Goal: Transaction & Acquisition: Purchase product/service

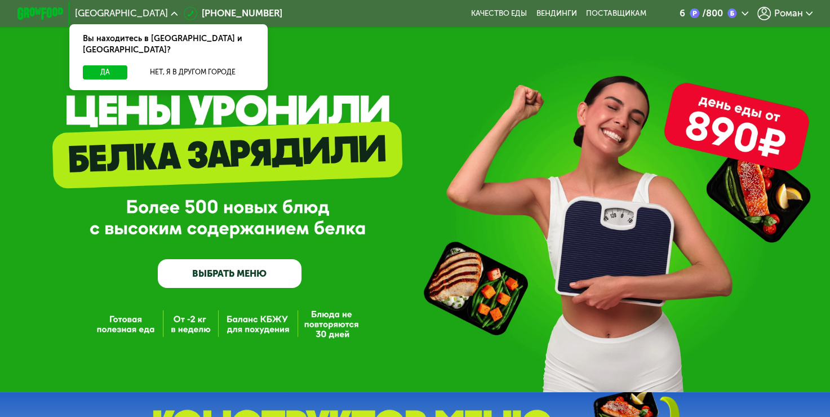
click at [793, 16] on span "Роман" at bounding box center [788, 13] width 29 height 9
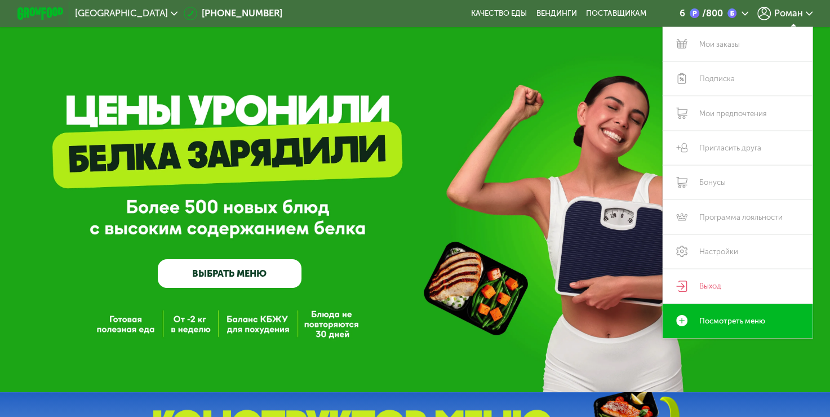
click at [793, 16] on span "Роман" at bounding box center [788, 13] width 29 height 9
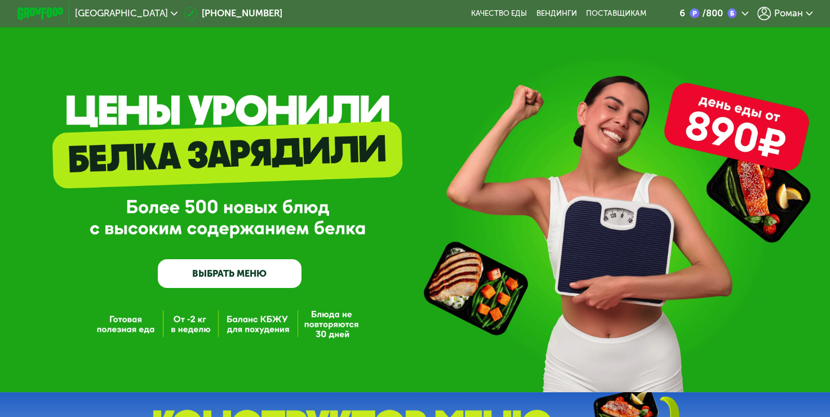
click at [244, 282] on link "ВЫБРАТЬ МЕНЮ" at bounding box center [230, 273] width 144 height 29
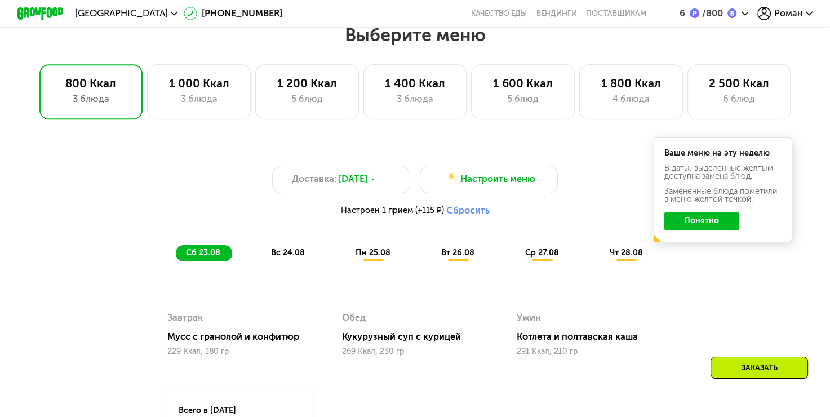
scroll to position [493, 0]
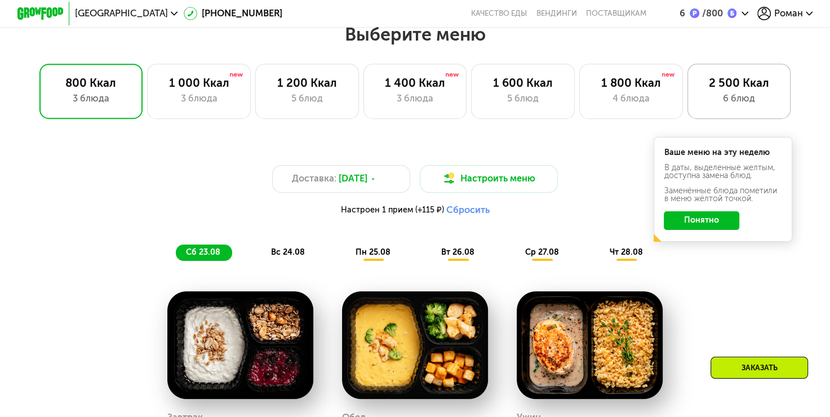
click at [750, 90] on div "2 500 Ккал" at bounding box center [738, 83] width 79 height 14
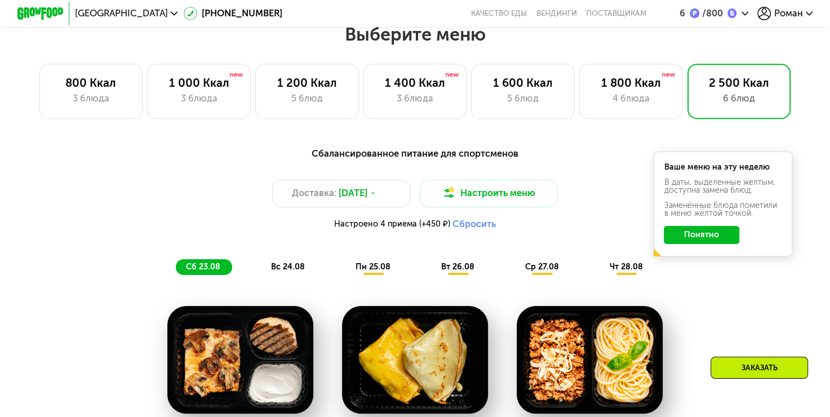
click at [708, 240] on button "Понятно" at bounding box center [701, 235] width 75 height 19
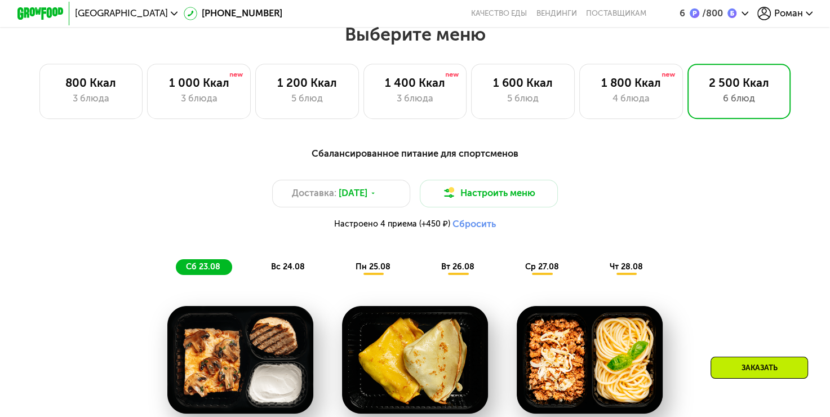
click at [635, 272] on span "чт 28.08" at bounding box center [626, 267] width 33 height 10
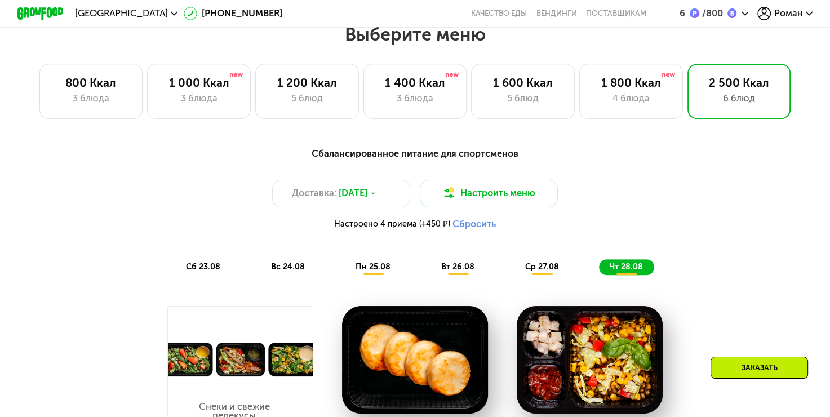
click at [261, 275] on div "сб 23.08" at bounding box center [289, 267] width 56 height 16
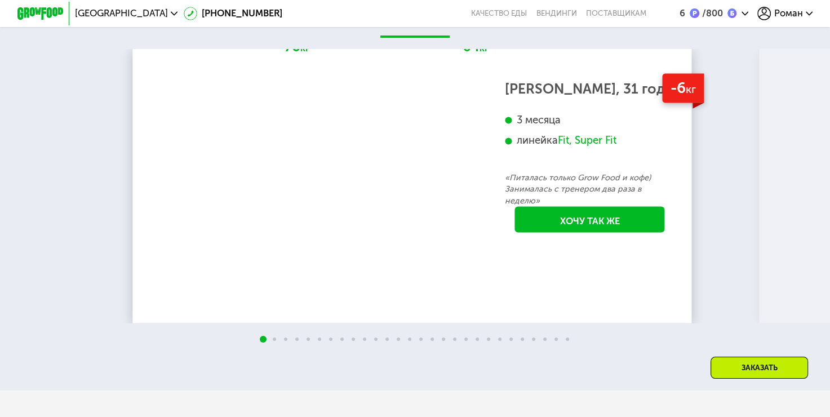
scroll to position [2197, 0]
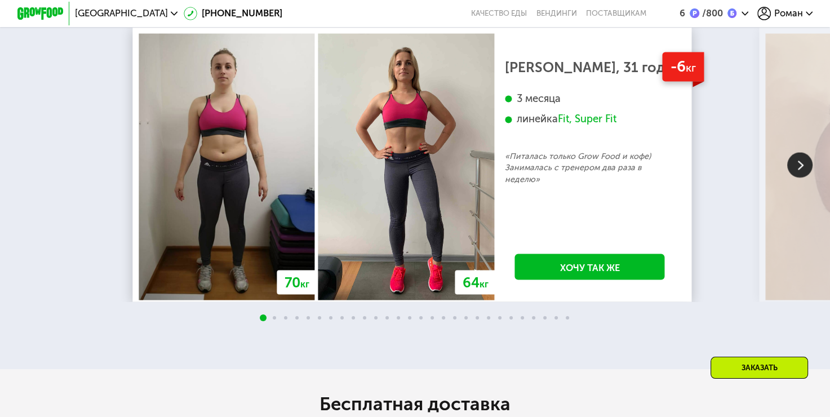
click at [795, 177] on img at bounding box center [799, 164] width 25 height 25
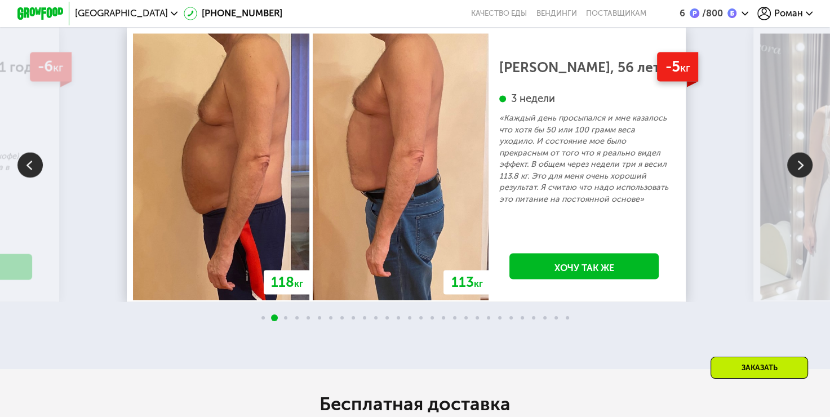
click at [794, 177] on img at bounding box center [799, 164] width 25 height 25
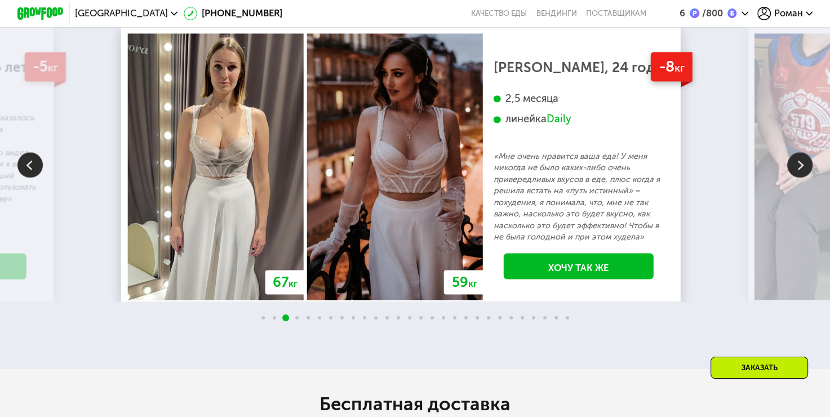
click at [794, 177] on img at bounding box center [799, 164] width 25 height 25
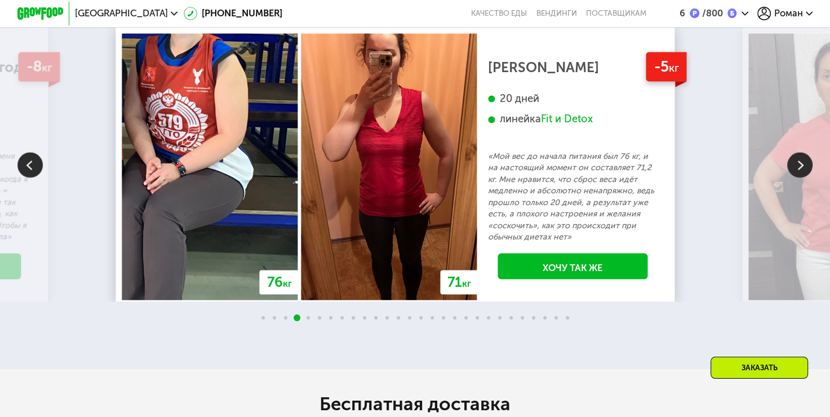
click at [794, 177] on img at bounding box center [799, 164] width 25 height 25
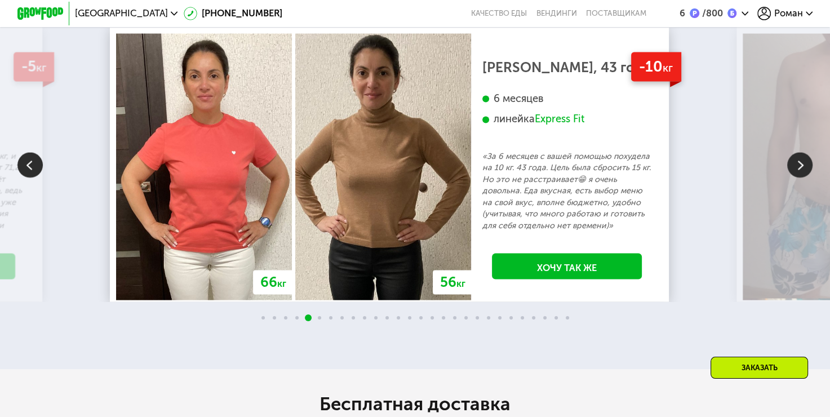
click at [793, 177] on img at bounding box center [799, 164] width 25 height 25
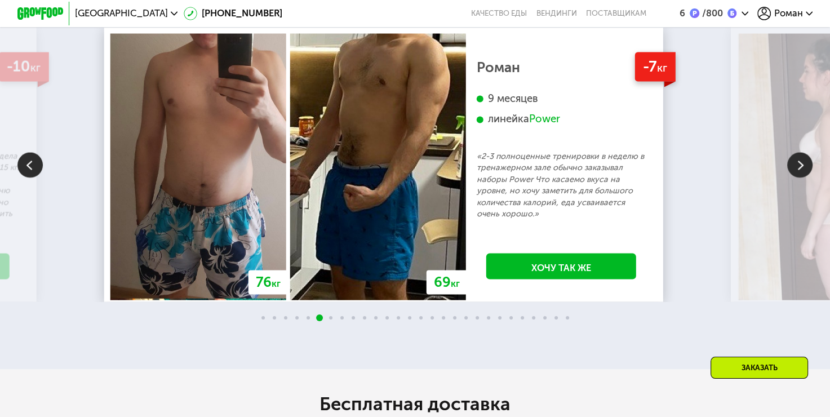
click at [793, 177] on img at bounding box center [799, 164] width 25 height 25
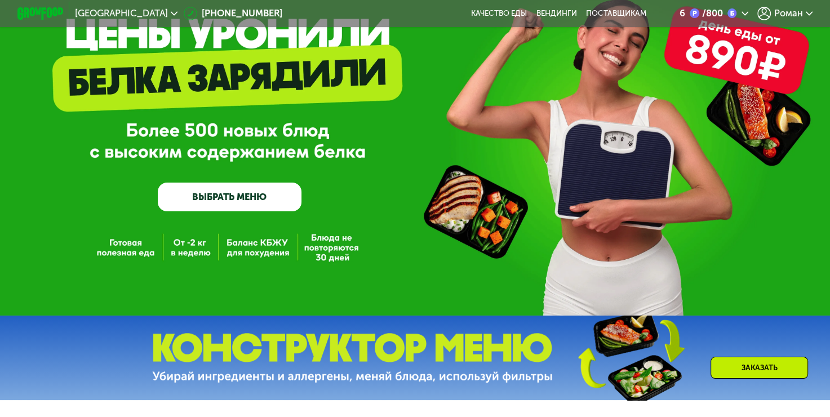
scroll to position [56, 0]
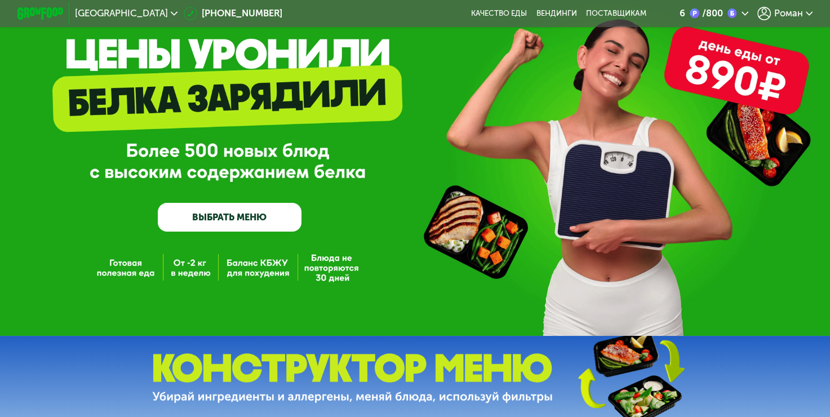
click at [197, 216] on link "ВЫБРАТЬ МЕНЮ" at bounding box center [230, 217] width 144 height 29
click at [223, 220] on div "GrowFood — доставка правильного питания ВЫБРАТЬ МЕНЮ" at bounding box center [415, 140] width 830 height 392
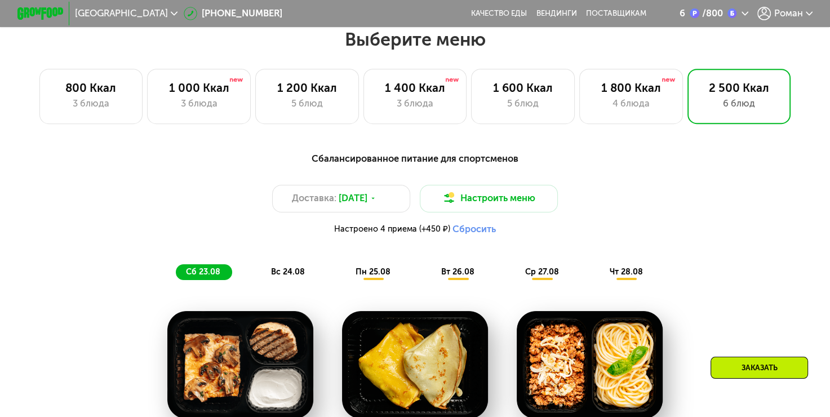
scroll to position [493, 0]
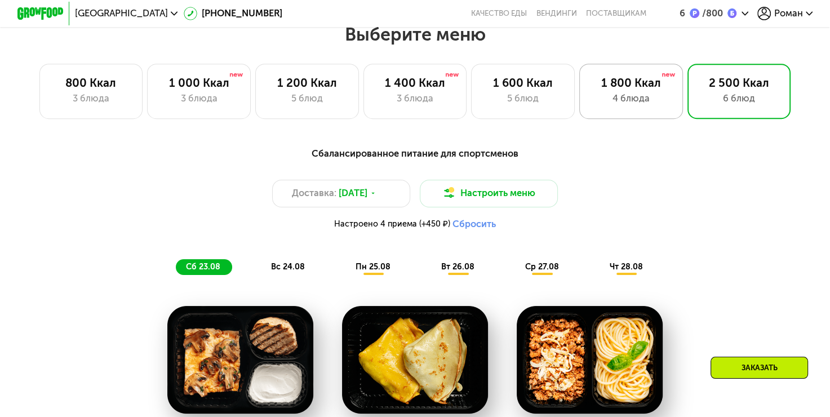
click at [666, 80] on div at bounding box center [668, 75] width 14 height 9
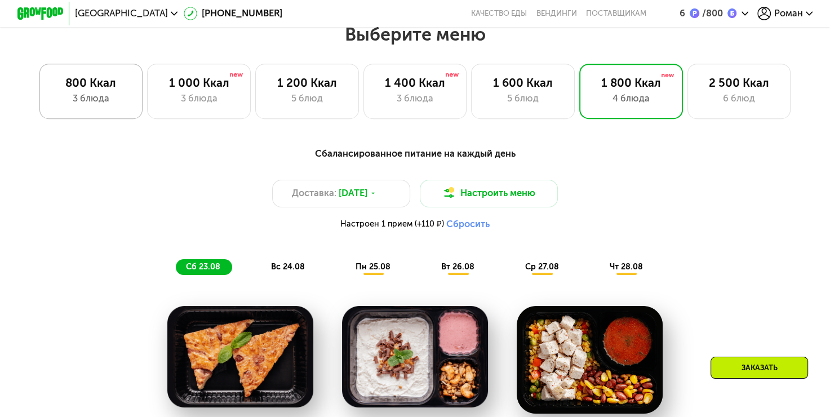
click at [88, 101] on div "3 блюда" at bounding box center [90, 99] width 79 height 14
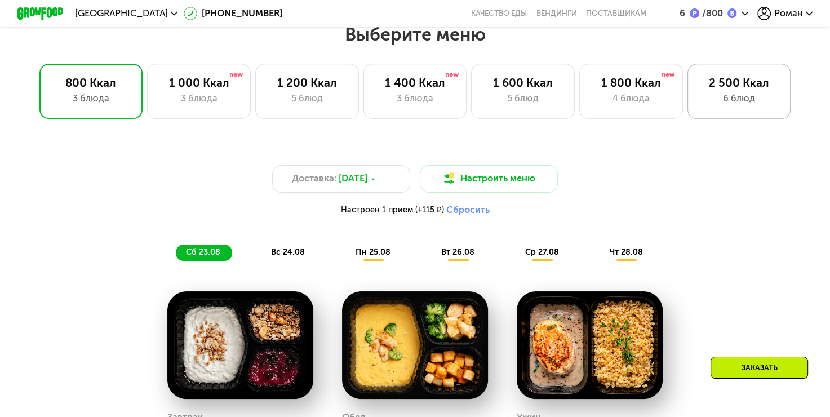
click at [746, 79] on div "2 500 Ккал 6 блюд" at bounding box center [739, 91] width 104 height 55
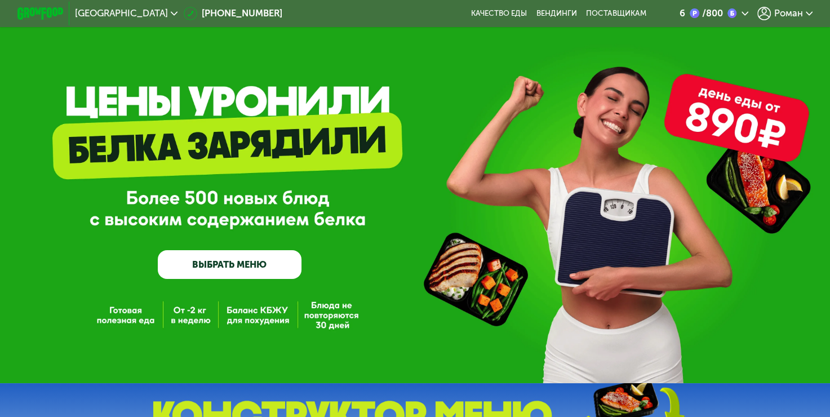
scroll to position [0, 0]
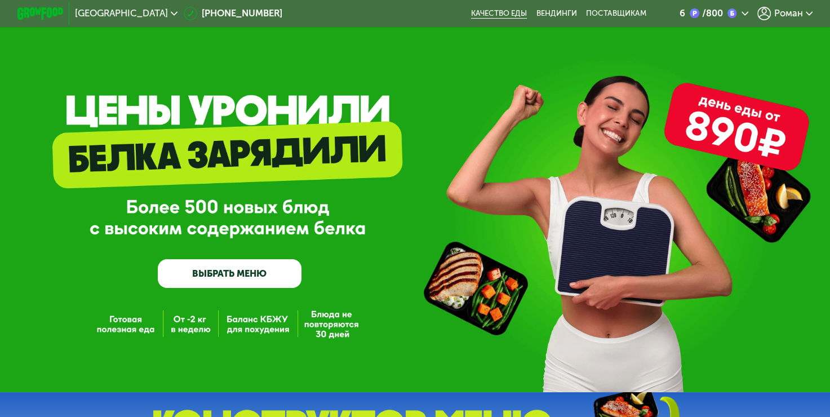
click at [517, 11] on link "Качество еды" at bounding box center [499, 13] width 56 height 9
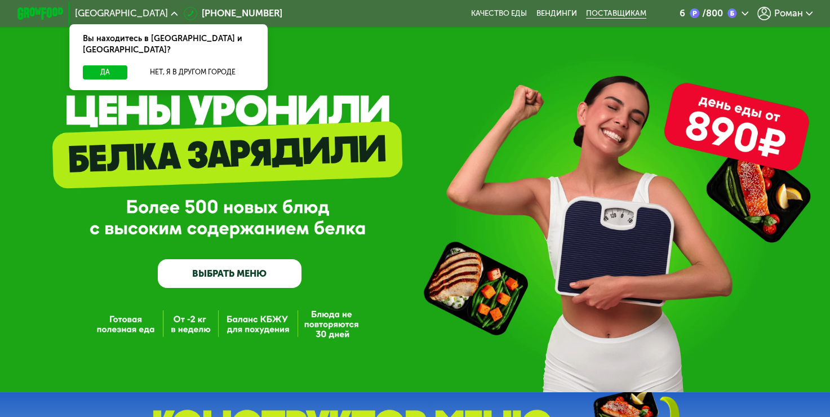
click at [591, 14] on div "поставщикам" at bounding box center [616, 13] width 60 height 9
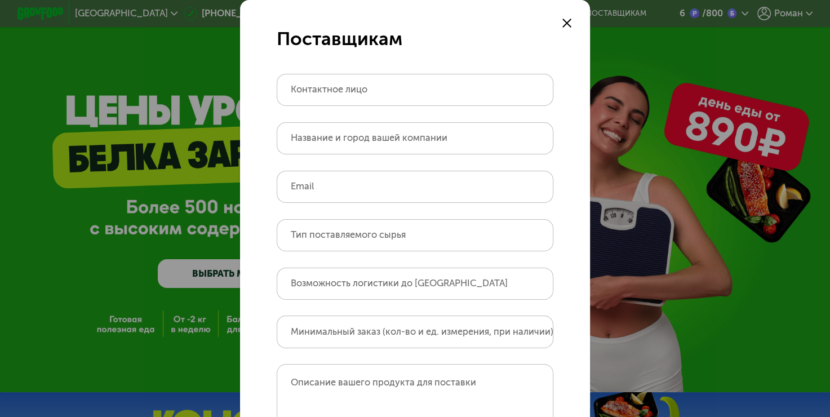
click at [552, 17] on form "Поставщикам Контактное лицо Название и город вашей компании Email Тип поставляе…" at bounding box center [415, 294] width 350 height 588
click at [562, 19] on icon at bounding box center [566, 23] width 9 height 9
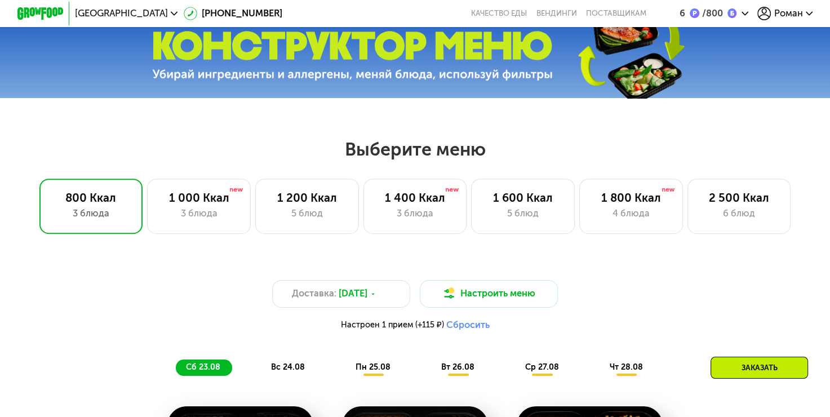
scroll to position [394, 0]
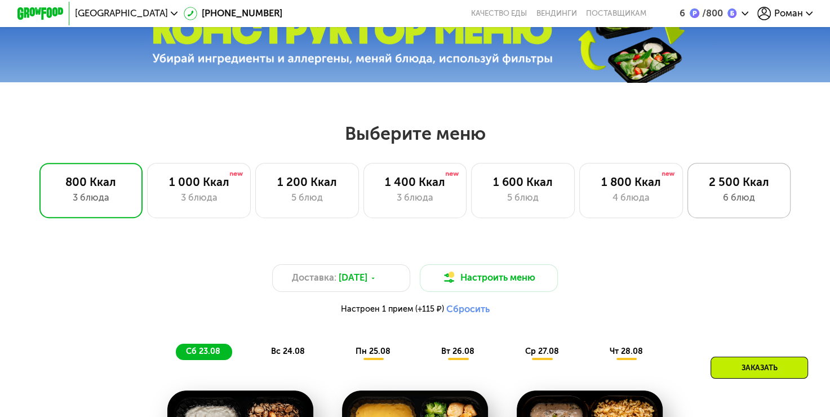
click at [700, 211] on div "2 500 Ккал 6 блюд" at bounding box center [739, 190] width 104 height 55
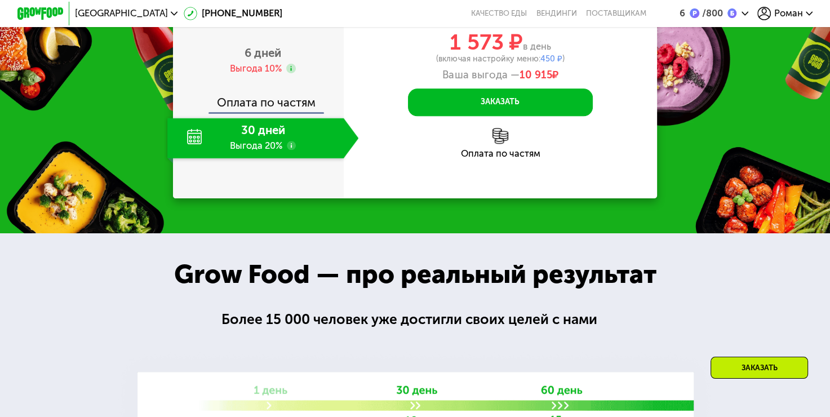
scroll to position [1408, 0]
